Goal: Task Accomplishment & Management: Manage account settings

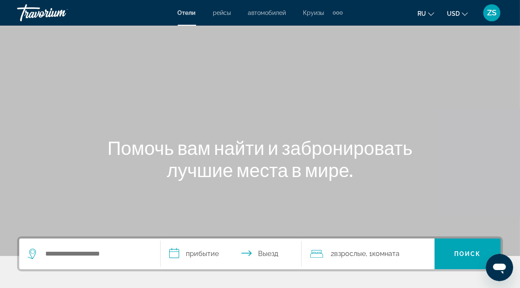
click at [500, 10] on button "ZS" at bounding box center [491, 13] width 22 height 18
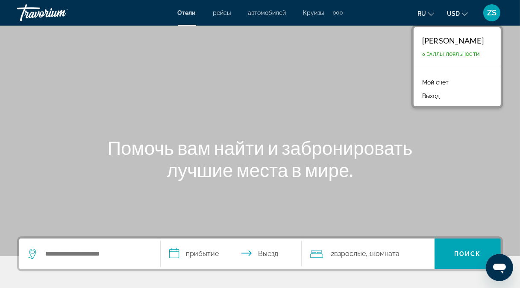
click at [452, 84] on link "Мой счет" at bounding box center [435, 82] width 35 height 11
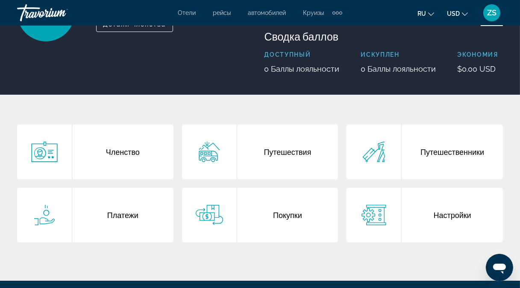
scroll to position [98, 0]
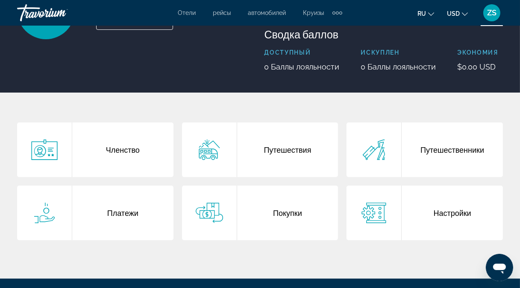
click at [313, 138] on div "Путешествия" at bounding box center [287, 150] width 101 height 55
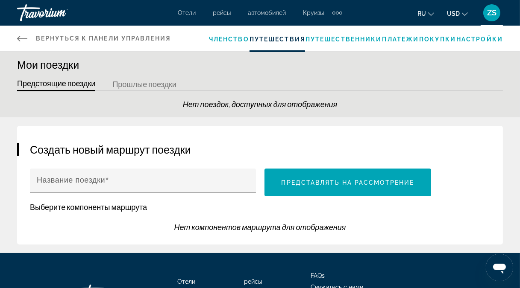
scroll to position [3, 0]
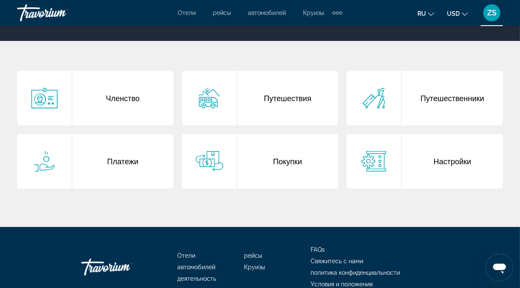
scroll to position [150, 0]
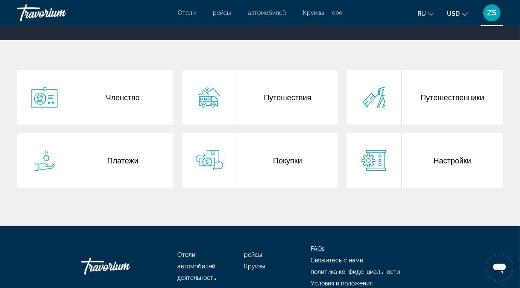
click at [289, 172] on div "Покупки" at bounding box center [287, 160] width 101 height 55
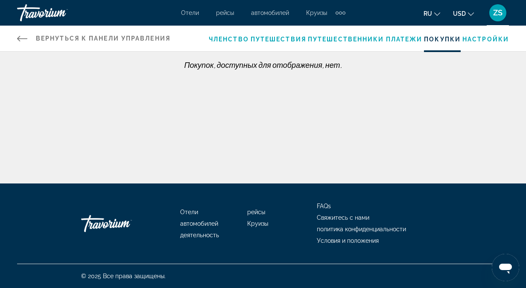
click at [20, 46] on link "Вернуться к панели управления Панель приборов" at bounding box center [93, 39] width 153 height 26
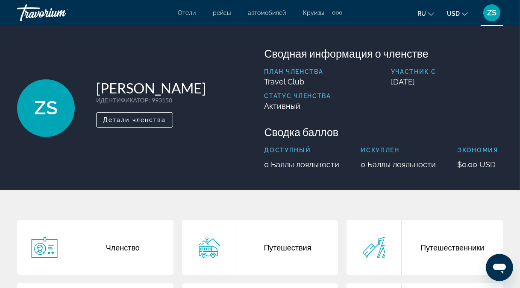
click at [116, 253] on div "Членство" at bounding box center [122, 247] width 101 height 55
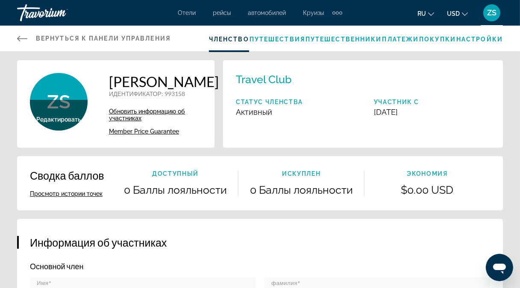
click at [26, 37] on icon "Main content" at bounding box center [22, 38] width 10 height 10
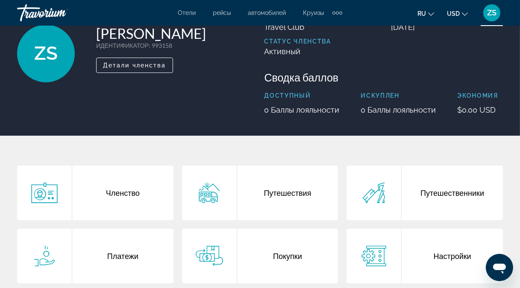
scroll to position [54, 0]
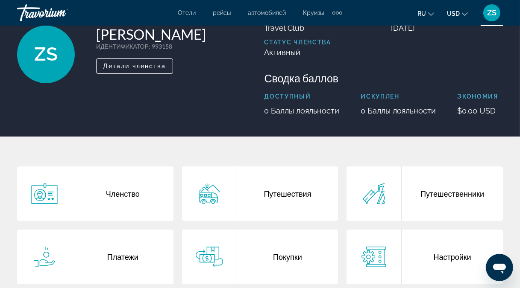
click at [312, 214] on div "Путешествия" at bounding box center [287, 194] width 101 height 55
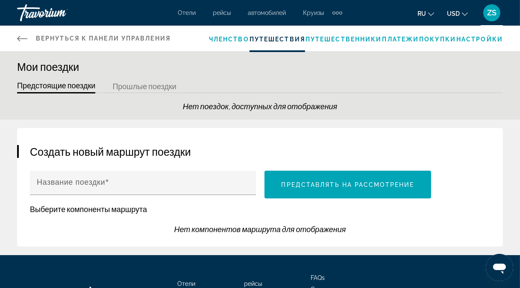
click at [155, 84] on button "Прошлые поездки" at bounding box center [144, 86] width 64 height 13
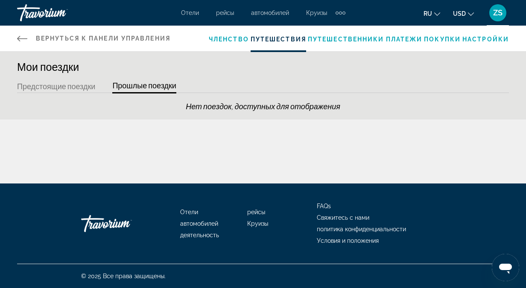
click at [88, 85] on button "Предстоящие поездки" at bounding box center [56, 86] width 78 height 13
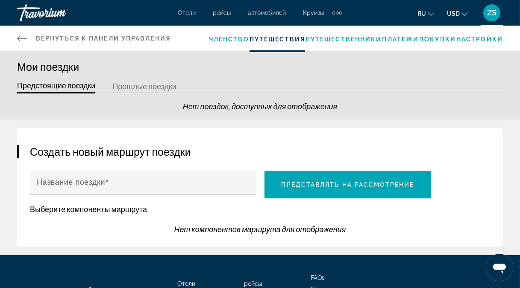
click at [324, 45] on div "Членство Путешествия Путешественники Платежи Покупки Настройки" at bounding box center [356, 39] width 294 height 26
click at [335, 37] on span "Путешественники" at bounding box center [343, 39] width 76 height 7
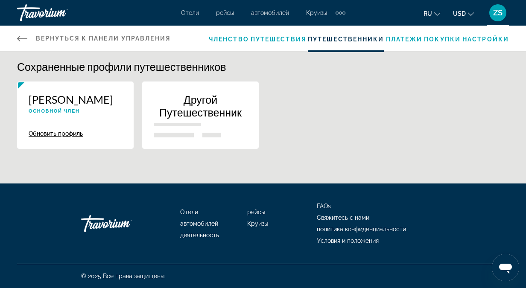
click at [409, 41] on span "Платежи" at bounding box center [404, 39] width 37 height 7
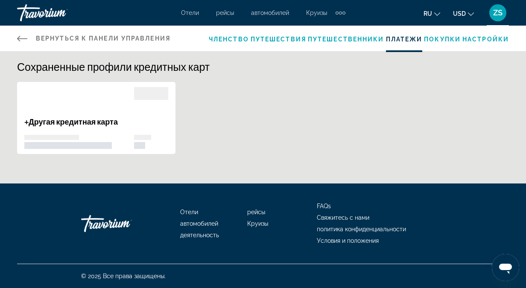
click at [444, 39] on span "Покупки" at bounding box center [442, 39] width 37 height 7
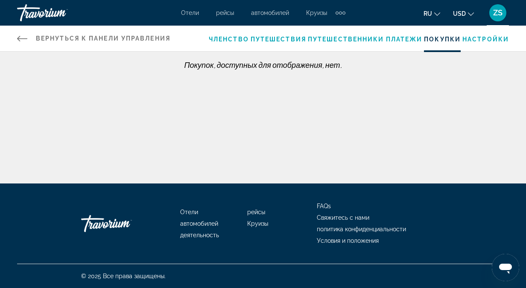
click at [232, 46] on div "Членство Путешествия Путешественники Платежи Покупки Настройки" at bounding box center [359, 39] width 300 height 26
click at [231, 38] on span "Членство" at bounding box center [229, 39] width 40 height 7
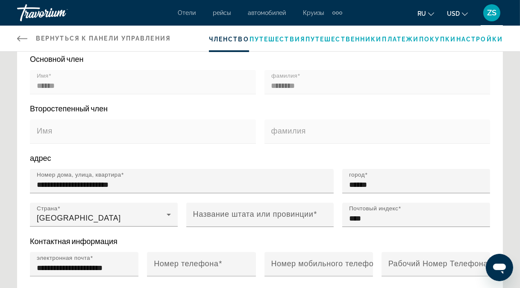
scroll to position [190, 0]
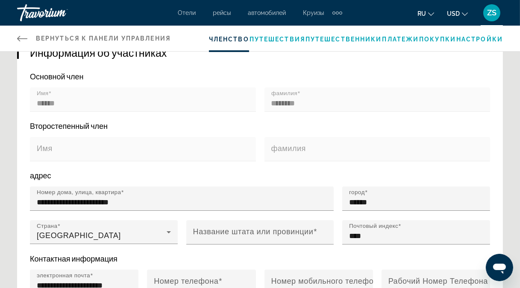
click at [55, 15] on div "Travorium" at bounding box center [59, 13] width 85 height 22
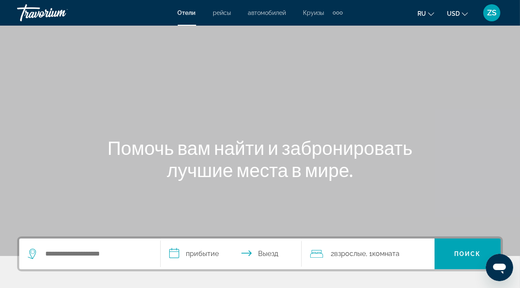
click at [499, 15] on div "ZS" at bounding box center [491, 12] width 17 height 17
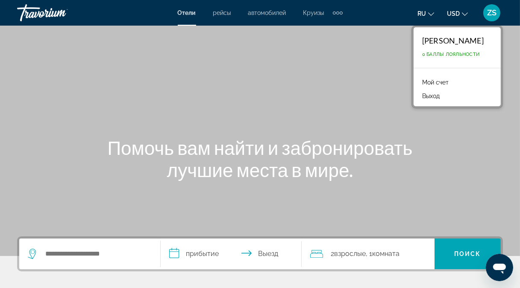
click at [442, 84] on link "Мой счет" at bounding box center [435, 82] width 35 height 11
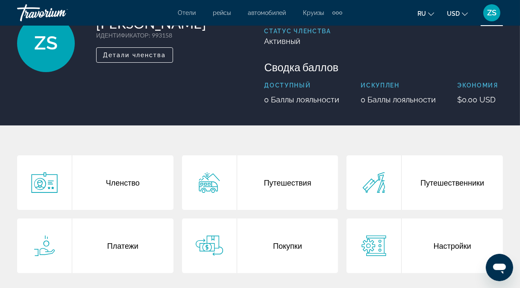
scroll to position [72, 0]
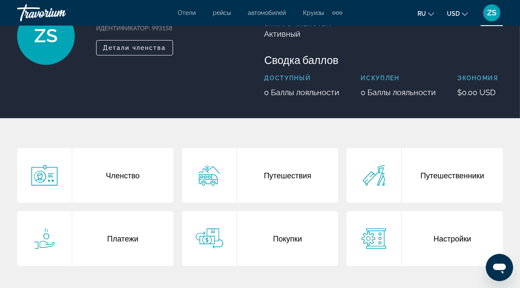
click at [293, 194] on div "Путешествия" at bounding box center [287, 175] width 101 height 55
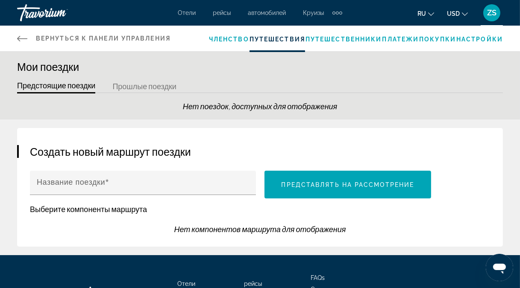
click at [165, 82] on button "Прошлые поездки" at bounding box center [144, 86] width 64 height 13
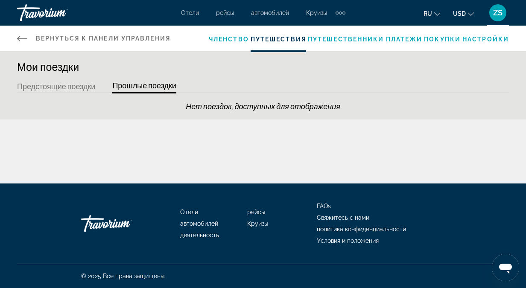
click at [76, 82] on button "Предстоящие поездки" at bounding box center [56, 86] width 78 height 13
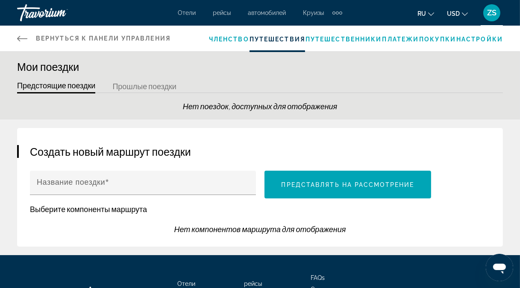
click at [236, 38] on span "Членство" at bounding box center [229, 39] width 40 height 7
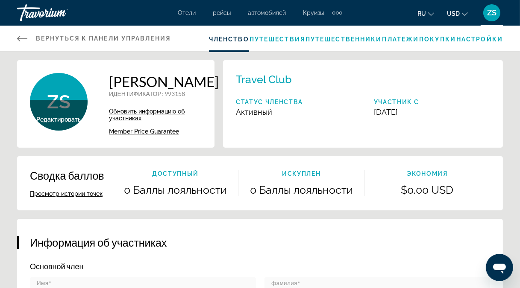
click at [338, 44] on div "Членство Путешествия Путешественники Платежи Покупки Настройки" at bounding box center [356, 39] width 294 height 26
click at [330, 29] on div "Членство Путешествия Путешественники Платежи Покупки Настройки" at bounding box center [356, 39] width 294 height 26
click at [334, 36] on span "Путешественники" at bounding box center [343, 39] width 76 height 7
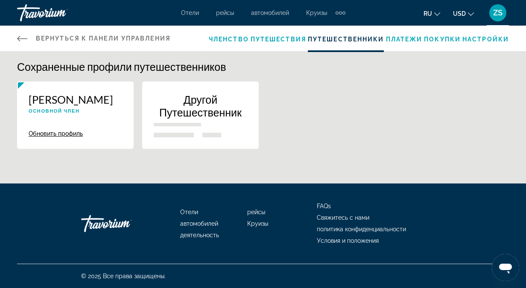
click at [413, 41] on span "Платежи" at bounding box center [404, 39] width 37 height 7
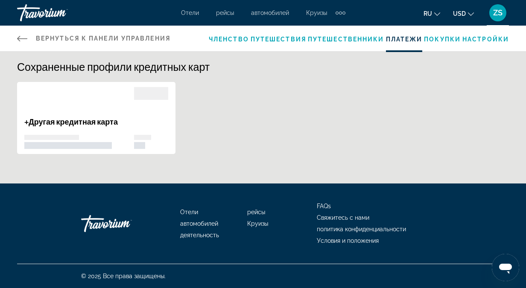
click at [445, 39] on span "Покупки" at bounding box center [442, 39] width 37 height 7
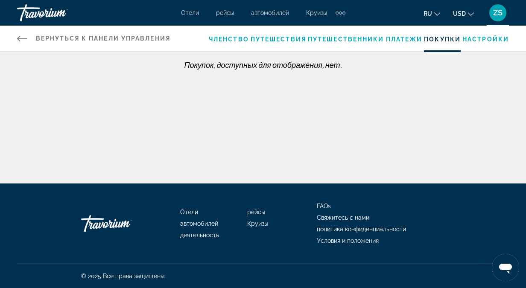
click at [515, 46] on div "Вернуться к панели управления Панель приборов Членство Путешествия Путешественн…" at bounding box center [263, 39] width 526 height 26
click at [492, 43] on li "Настройки" at bounding box center [485, 38] width 47 height 9
click at [484, 40] on span "Настройки" at bounding box center [485, 39] width 47 height 7
